Goal: Task Accomplishment & Management: Complete application form

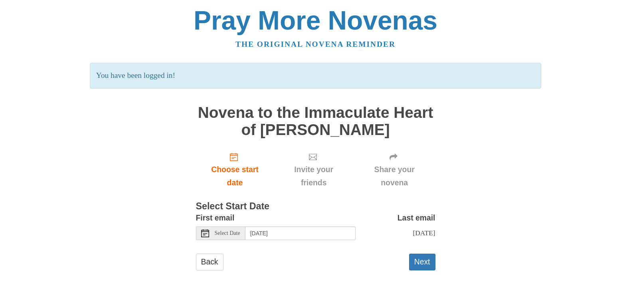
scroll to position [75, 0]
click at [428, 253] on button "Next" at bounding box center [422, 261] width 26 height 16
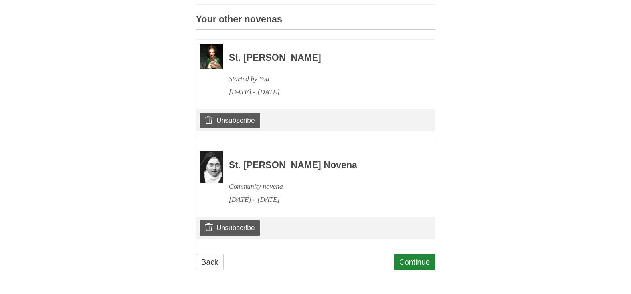
scroll to position [559, 0]
click at [428, 254] on link "Continue" at bounding box center [414, 262] width 41 height 16
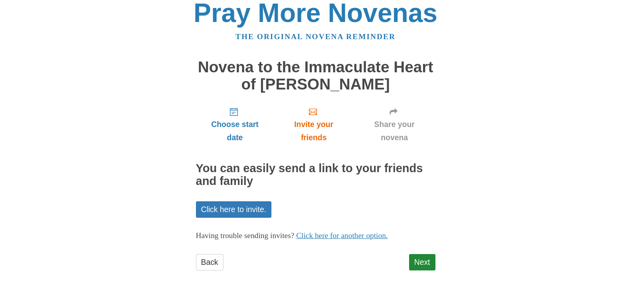
scroll to position [94, 0]
click at [428, 254] on link "Next" at bounding box center [422, 262] width 26 height 16
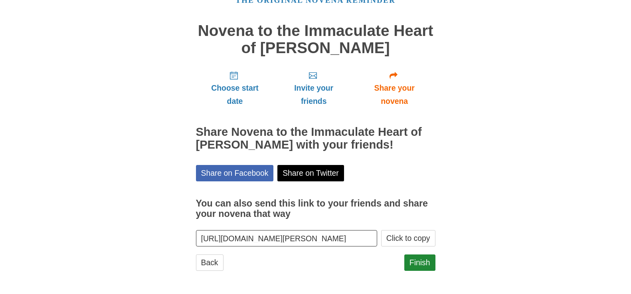
scroll to position [122, 0]
click at [428, 254] on link "Finish" at bounding box center [419, 262] width 31 height 16
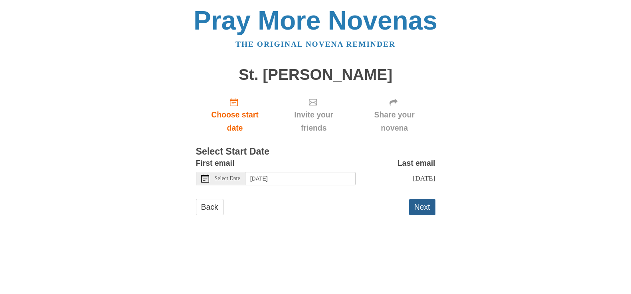
click at [426, 215] on button "Next" at bounding box center [422, 207] width 26 height 16
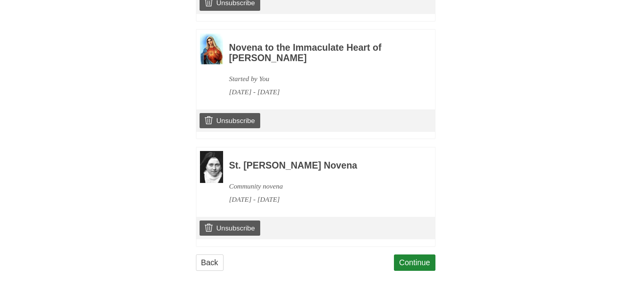
scroll to position [670, 0]
click at [423, 257] on link "Continue" at bounding box center [414, 262] width 41 height 16
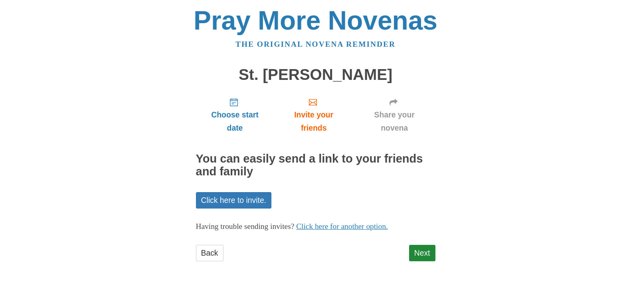
scroll to position [73, 0]
click at [423, 257] on link "Next" at bounding box center [422, 253] width 26 height 16
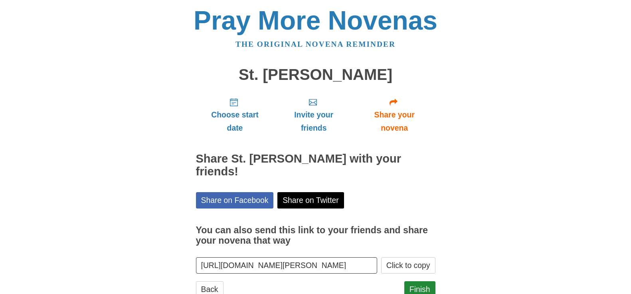
scroll to position [100, 0]
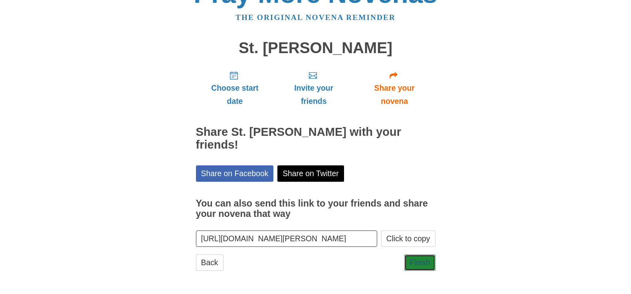
click at [423, 257] on link "Finish" at bounding box center [419, 262] width 31 height 16
